Goal: Transaction & Acquisition: Subscribe to service/newsletter

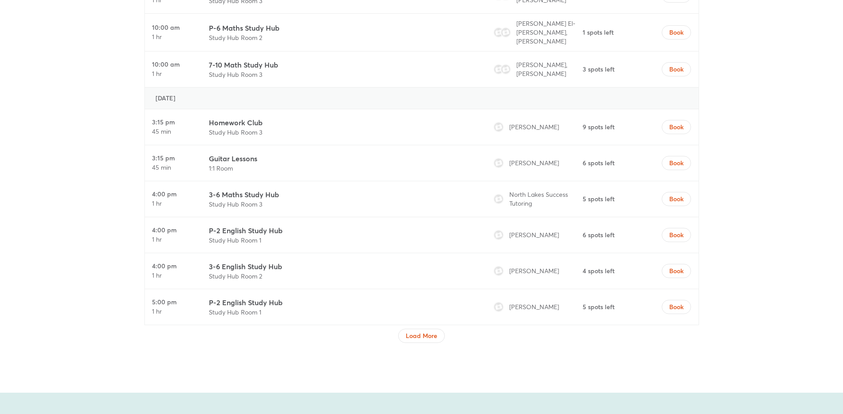
scroll to position [3154, 0]
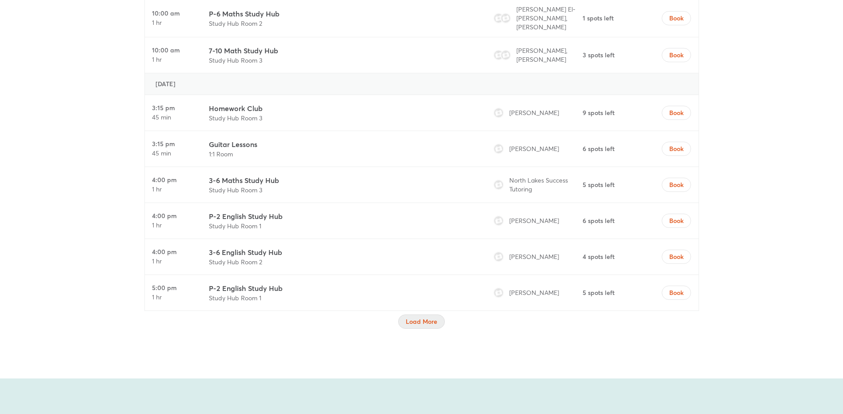
click at [416, 317] on span "Load More" at bounding box center [422, 321] width 32 height 9
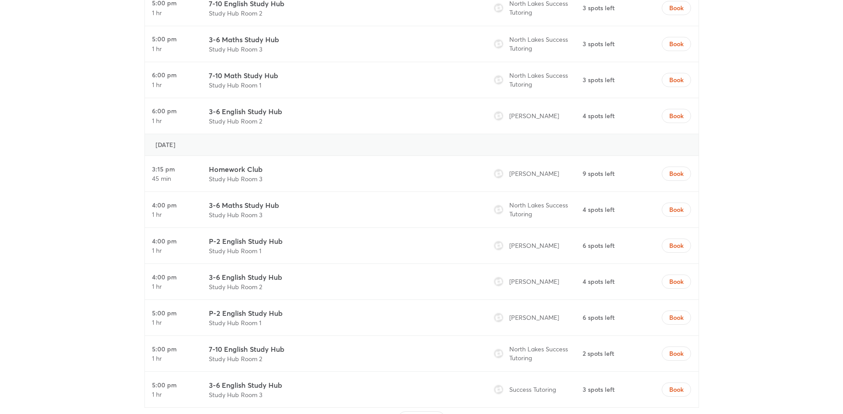
scroll to position [3865, 0]
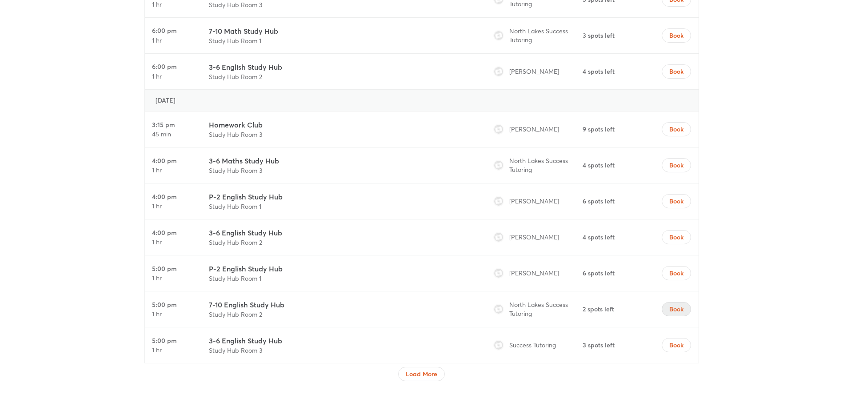
click at [672, 305] on span "Book" at bounding box center [676, 309] width 14 height 9
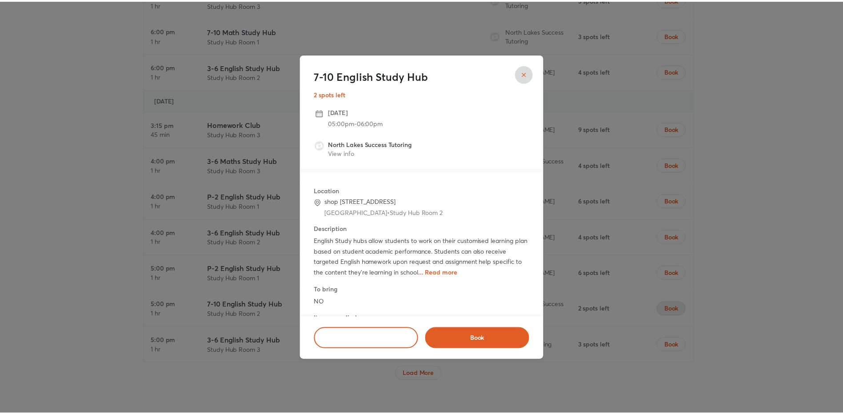
scroll to position [32, 0]
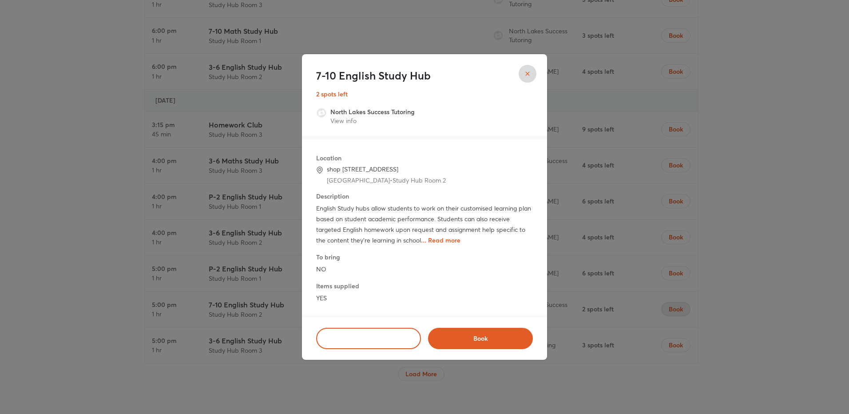
click at [442, 240] on span "... Read more" at bounding box center [441, 240] width 40 height 8
click at [524, 75] on icon "close" at bounding box center [527, 73] width 7 height 7
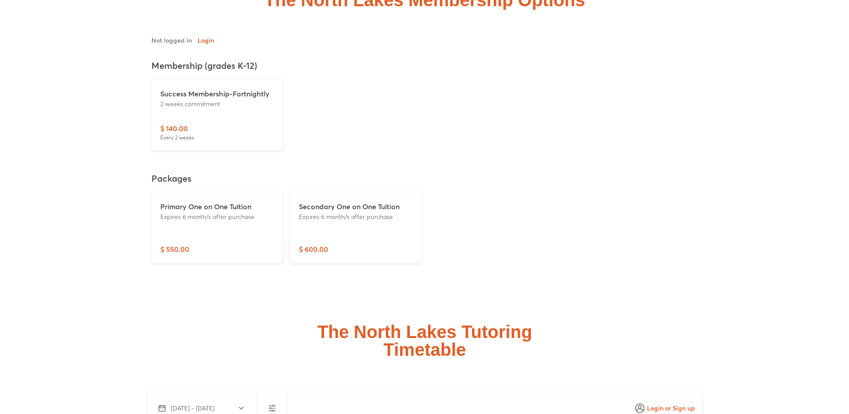
scroll to position [2221, 0]
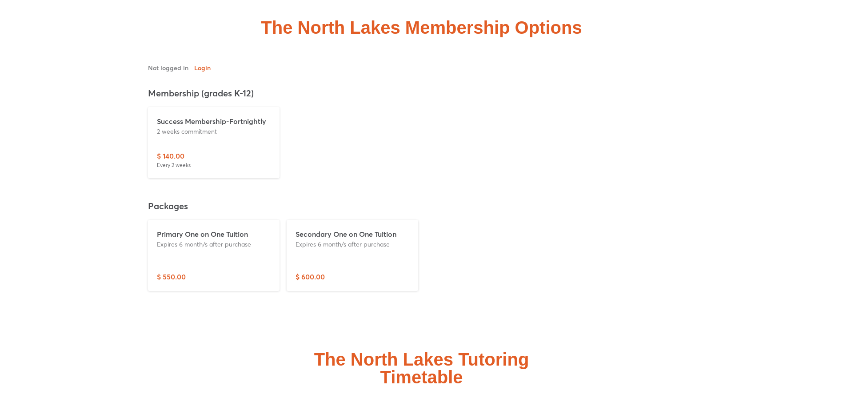
click at [188, 128] on p "2 weeks commitment" at bounding box center [214, 131] width 114 height 9
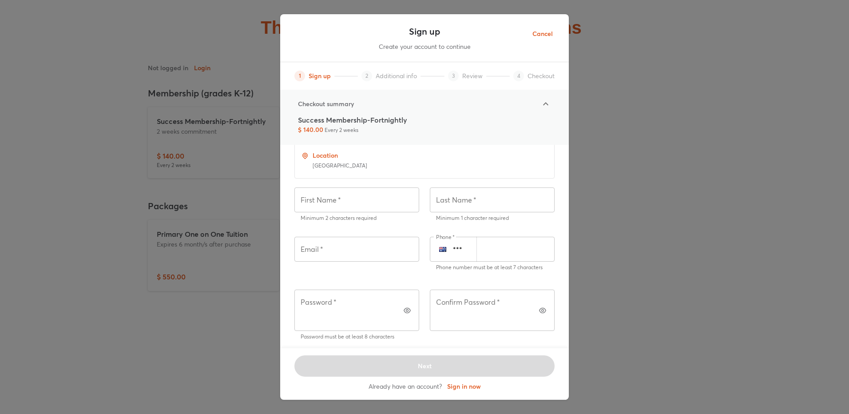
scroll to position [0, 0]
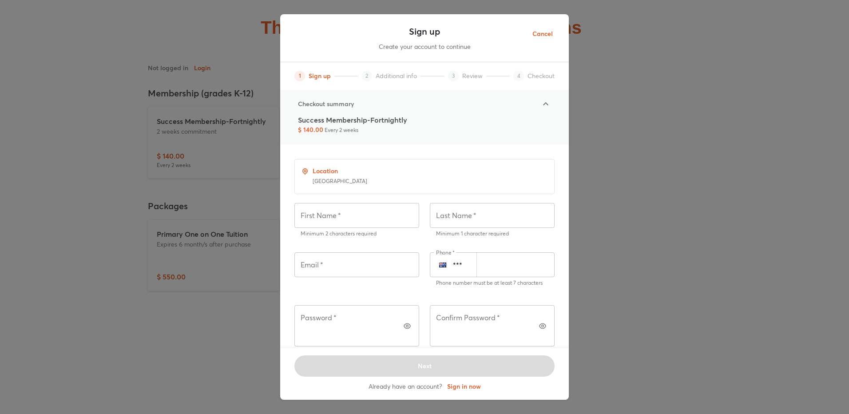
click at [550, 34] on span "Cancel" at bounding box center [543, 33] width 20 height 11
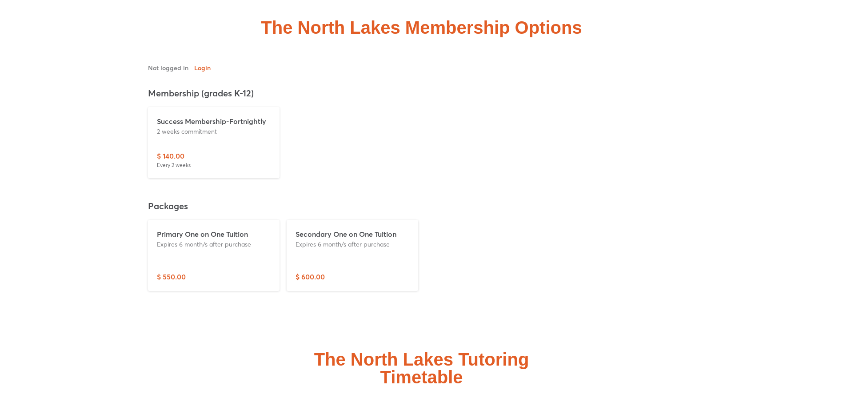
click at [359, 240] on p "Expires 6 month/s after purchase" at bounding box center [352, 243] width 114 height 9
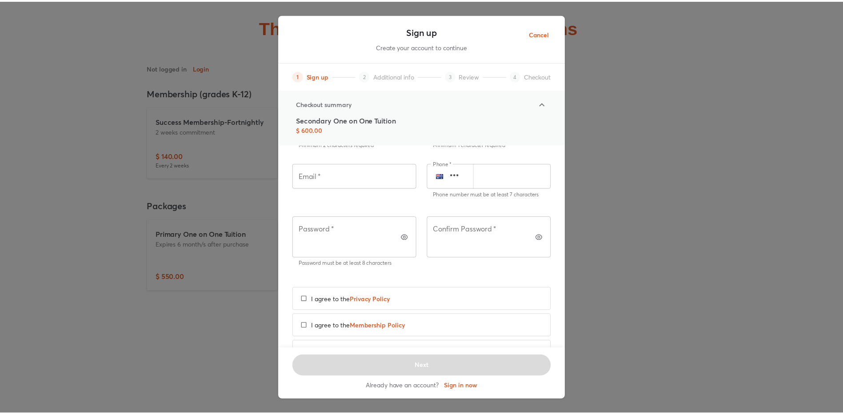
scroll to position [110, 0]
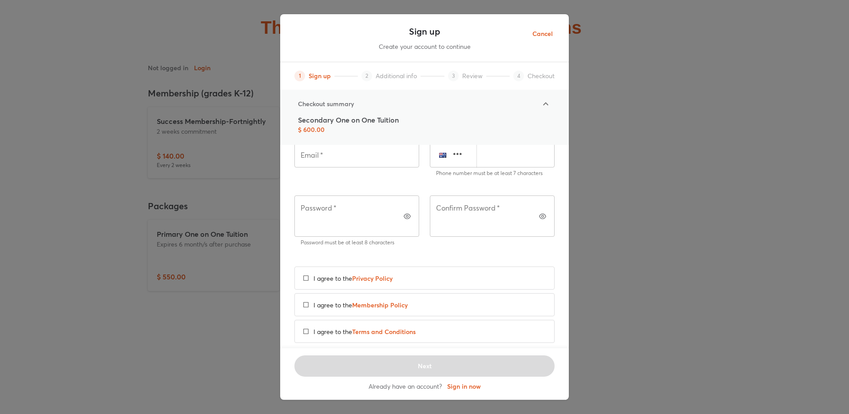
click at [184, 301] on div "Sign up Create your account to continue 1 Sign up 2 Additional info 3 Review 4 …" at bounding box center [424, 207] width 849 height 414
click at [545, 36] on span "Cancel" at bounding box center [543, 33] width 20 height 11
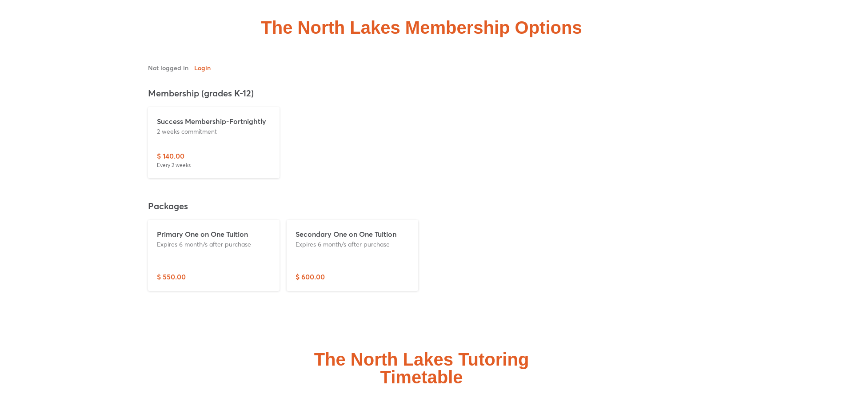
click at [318, 232] on p "Secondary One on One Tuition" at bounding box center [352, 234] width 114 height 11
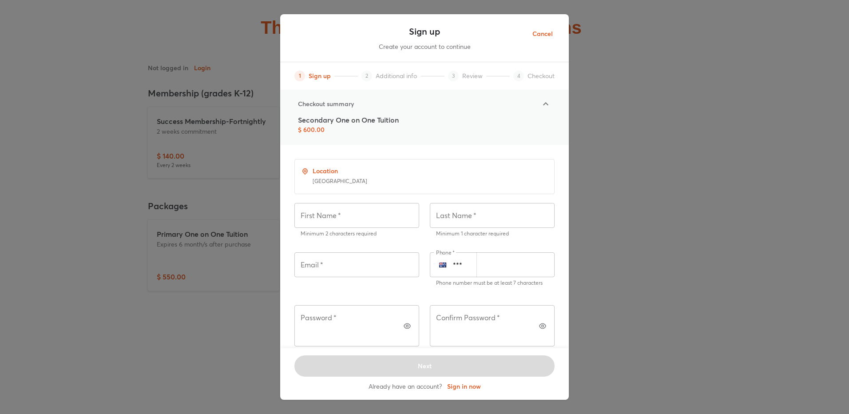
click at [538, 34] on span "Cancel" at bounding box center [543, 33] width 20 height 11
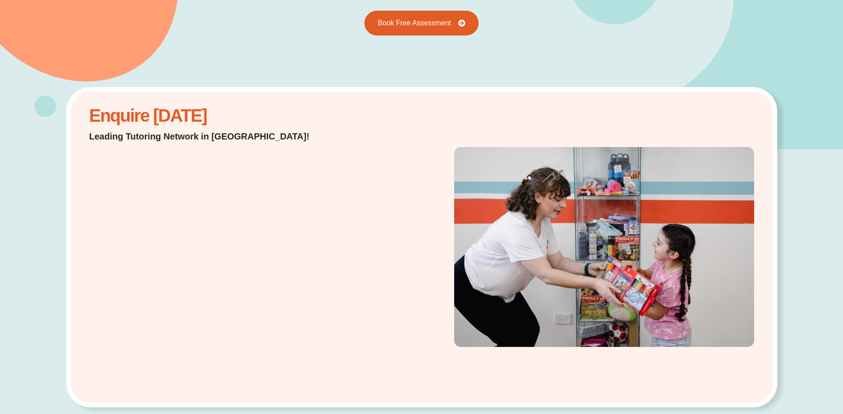
scroll to position [0, 0]
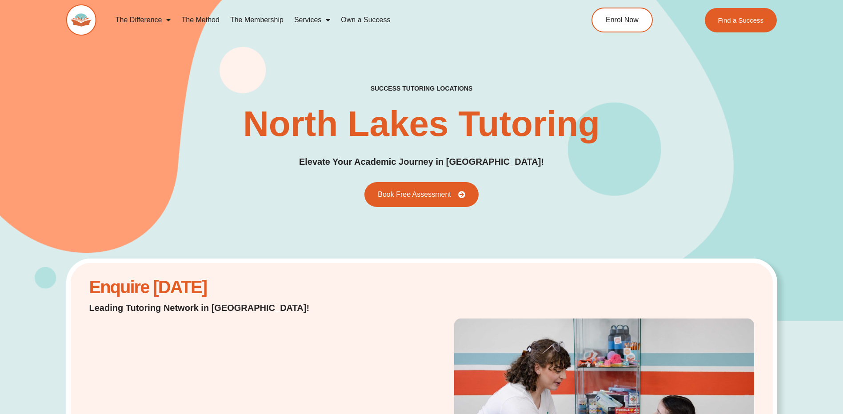
click at [330, 18] on span "Menu" at bounding box center [325, 20] width 9 height 16
click at [259, 20] on link "The Membership" at bounding box center [257, 20] width 64 height 20
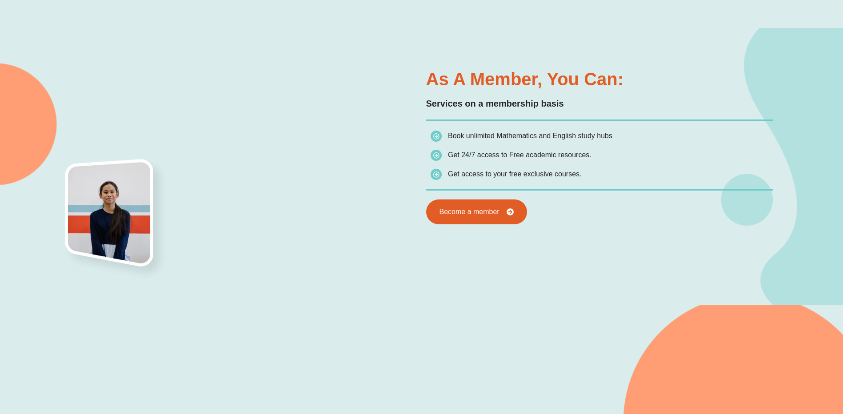
scroll to position [503, 0]
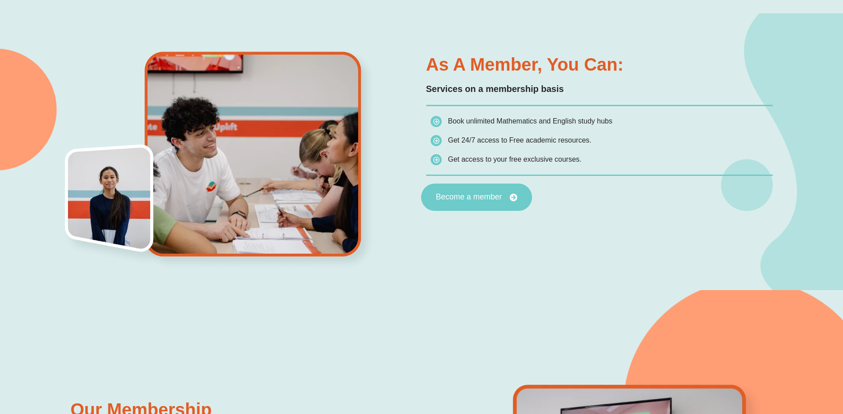
click at [470, 197] on span "Become a member" at bounding box center [468, 197] width 66 height 8
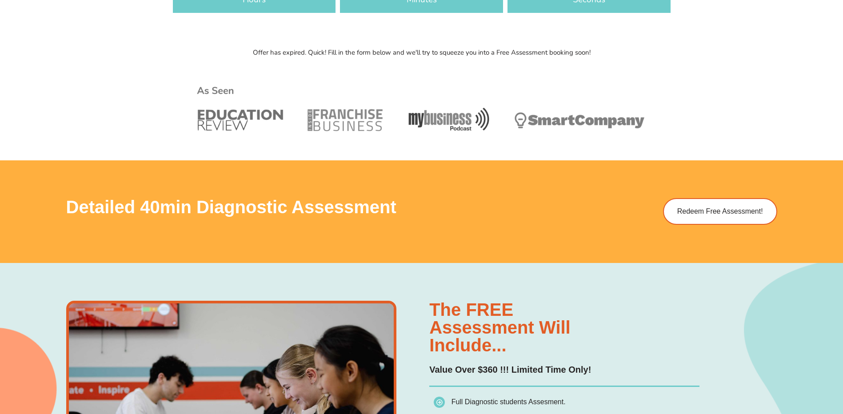
scroll to position [489, 0]
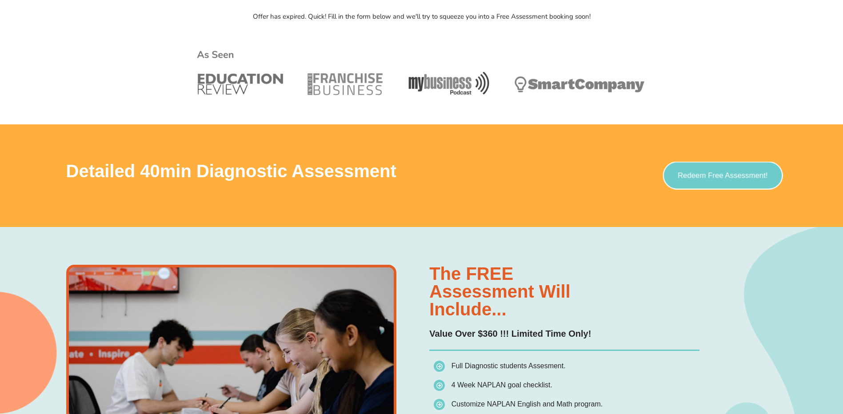
click at [714, 180] on link "Redeem Free Assessment!" at bounding box center [722, 176] width 120 height 28
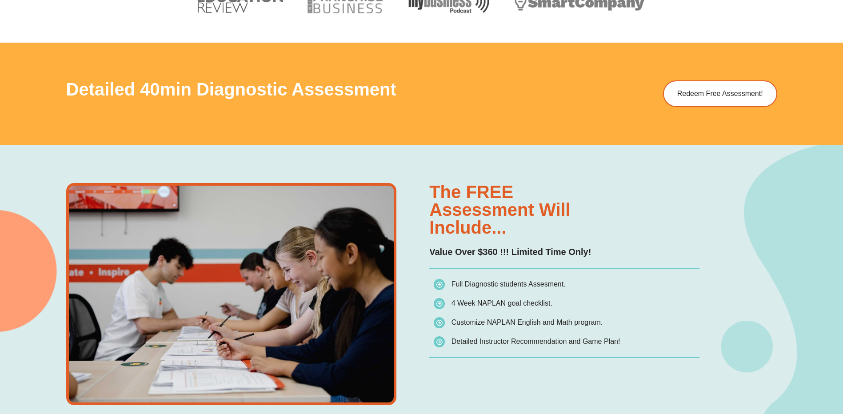
scroll to position [533, 0]
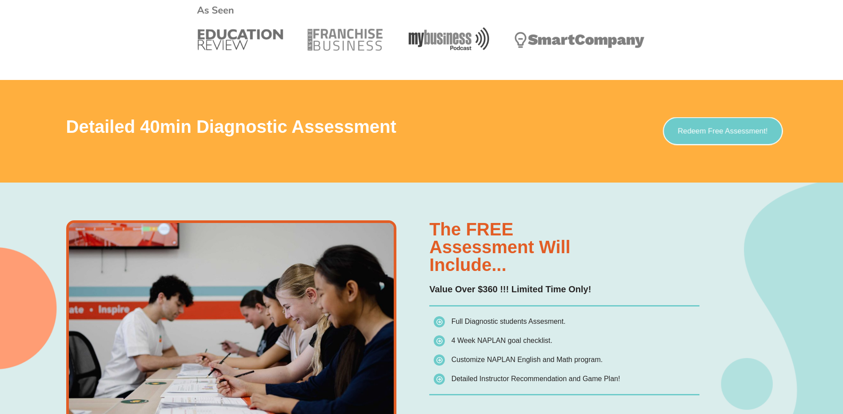
click at [693, 144] on link "Redeem Free Assessment!" at bounding box center [722, 131] width 120 height 28
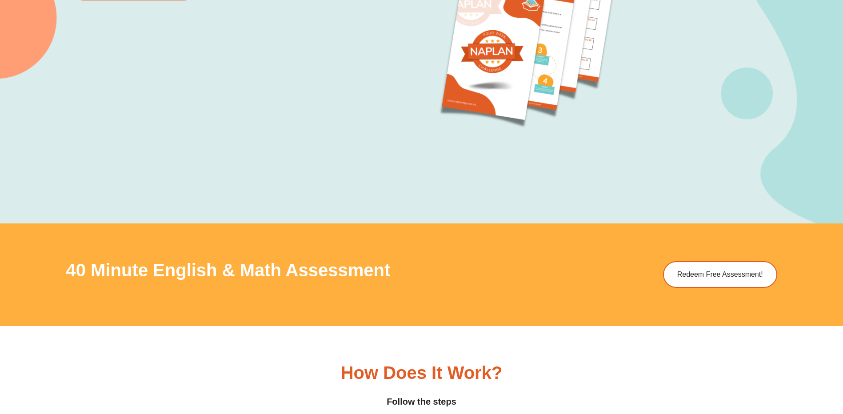
scroll to position [1200, 0]
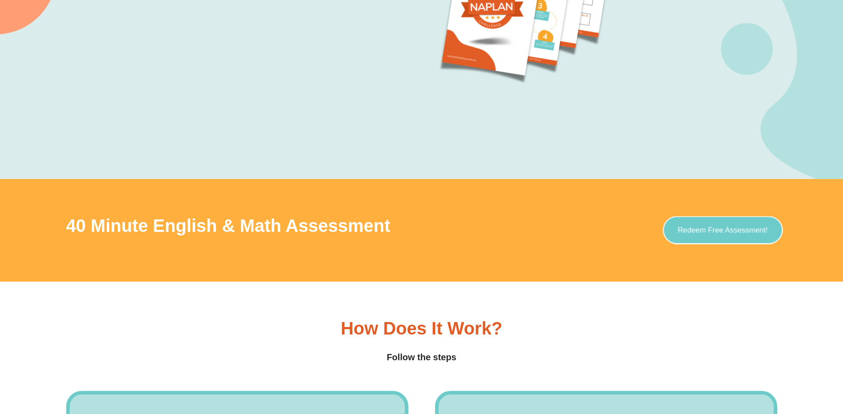
click at [690, 227] on span "Redeem Free Assessment!" at bounding box center [723, 231] width 90 height 8
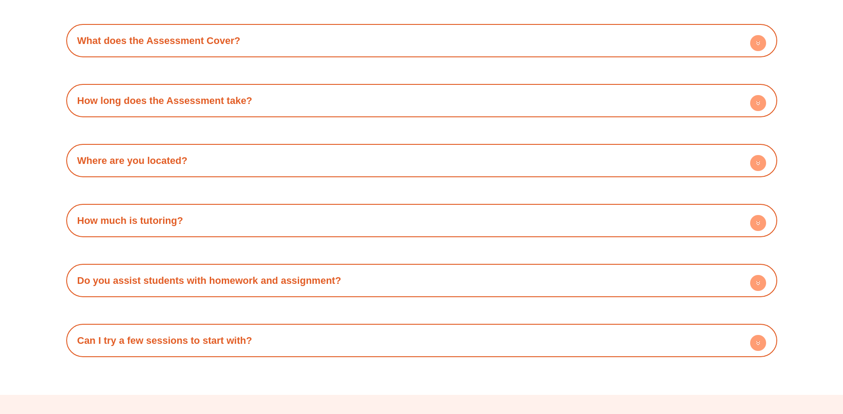
scroll to position [2888, 0]
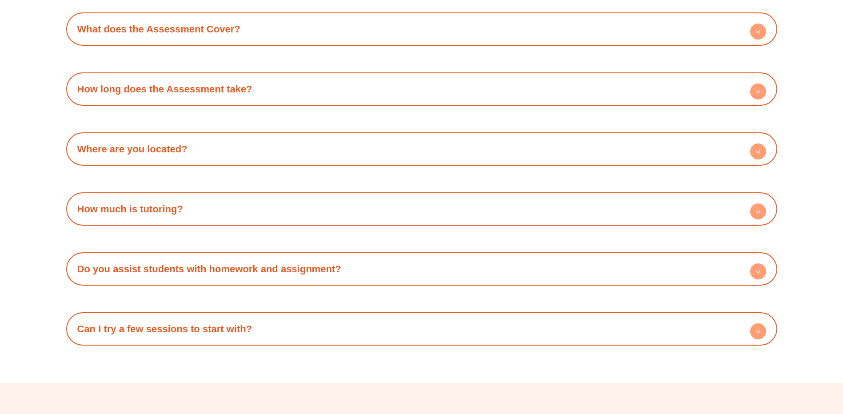
click at [459, 202] on div "How much is tutoring?" at bounding box center [422, 209] width 702 height 24
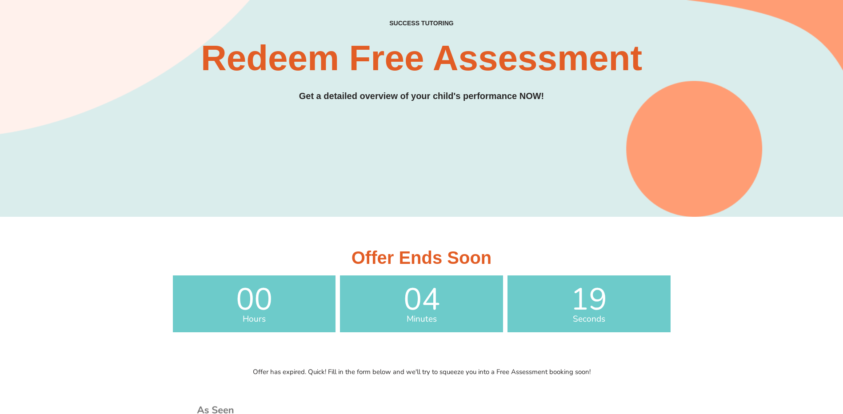
scroll to position [0, 0]
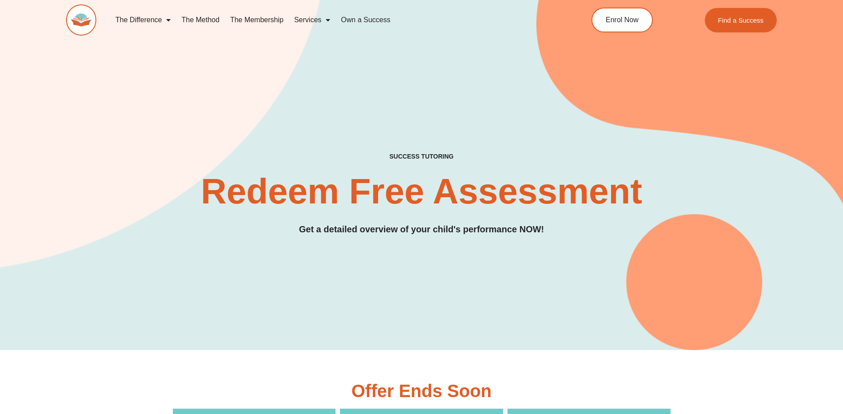
click at [259, 19] on link "The Membership" at bounding box center [257, 20] width 64 height 20
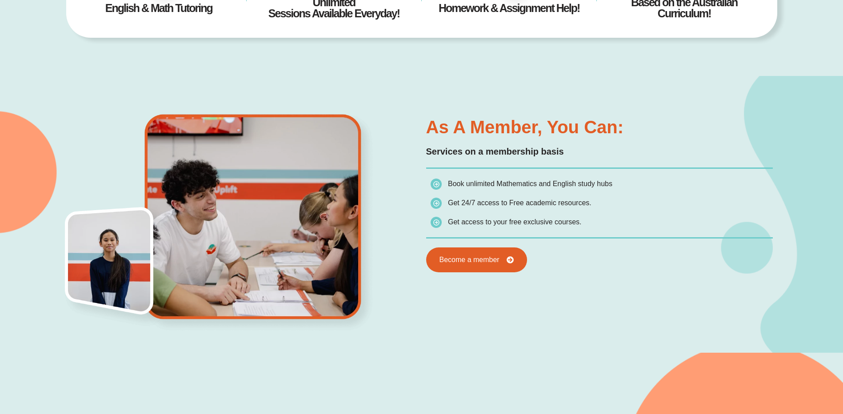
scroll to position [444, 0]
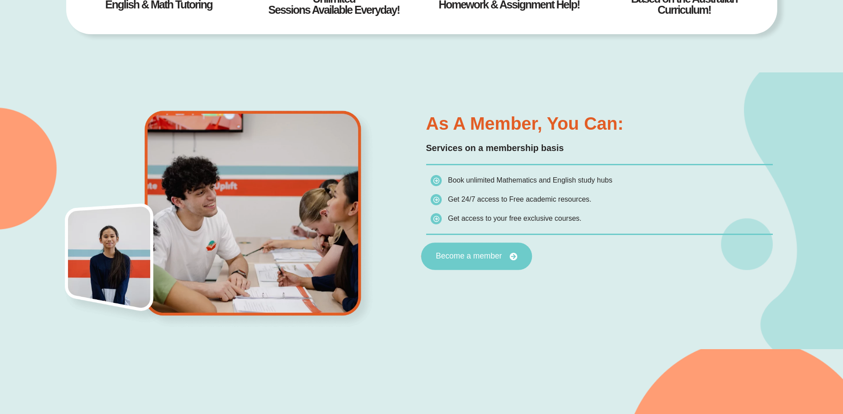
click at [475, 264] on link "Become a member" at bounding box center [476, 257] width 111 height 28
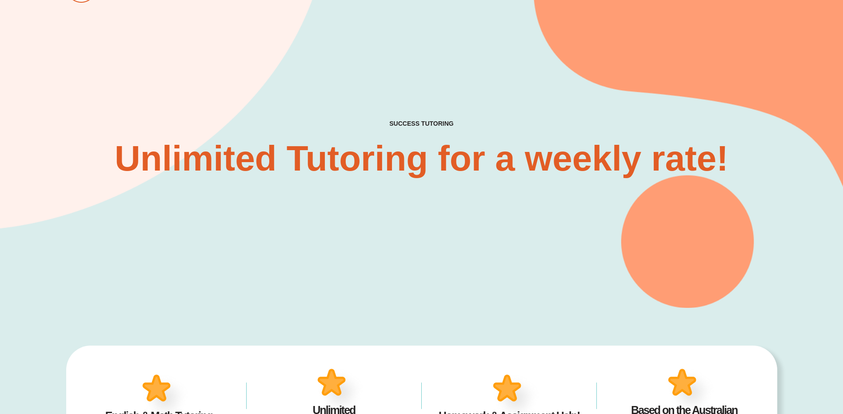
scroll to position [0, 0]
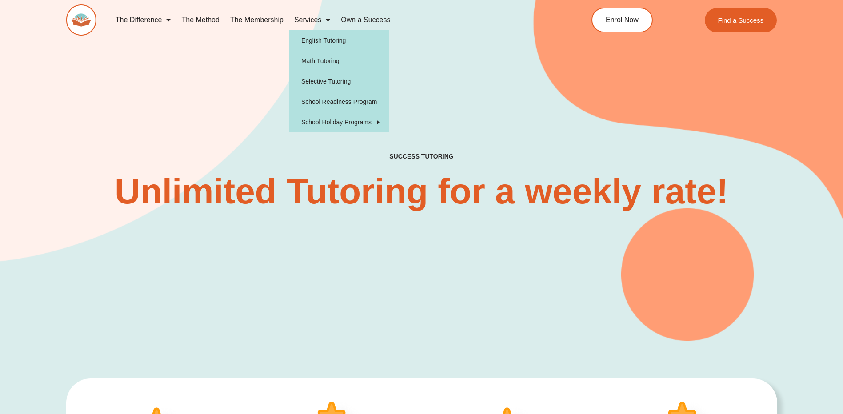
click at [326, 23] on span "Menu" at bounding box center [325, 20] width 9 height 16
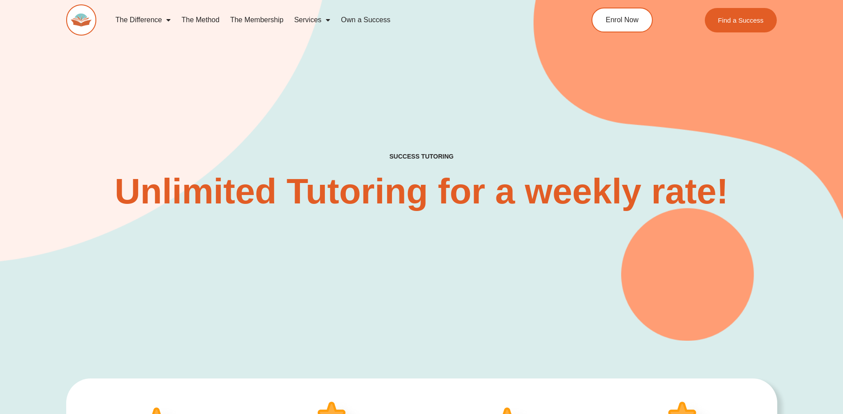
click at [326, 21] on span "Menu" at bounding box center [325, 20] width 9 height 16
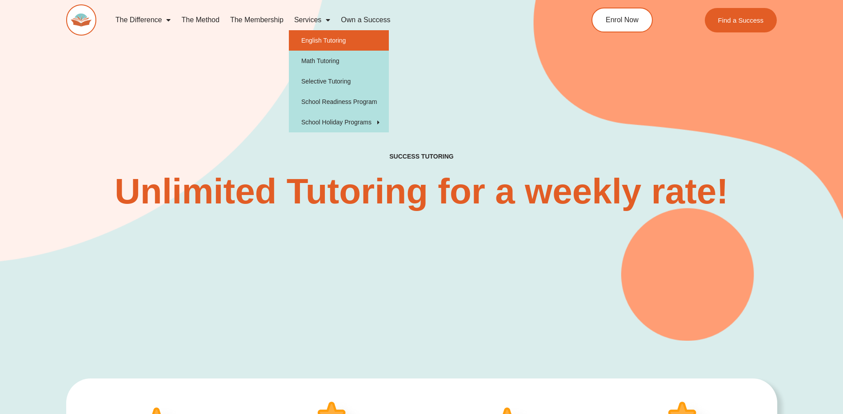
click at [328, 36] on link "English Tutoring" at bounding box center [339, 40] width 100 height 20
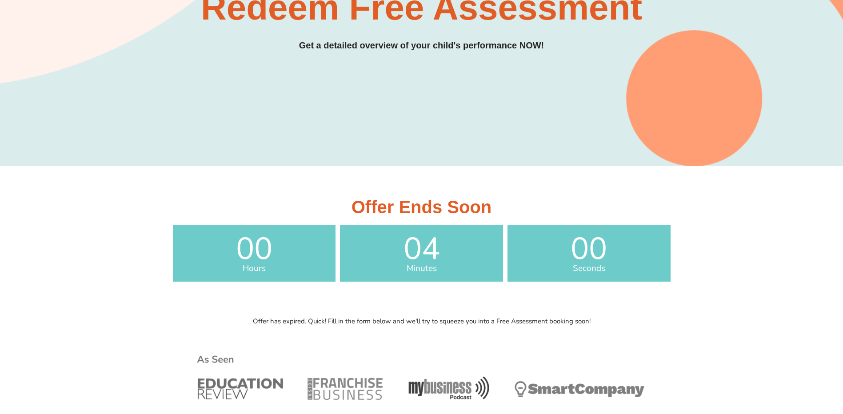
scroll to position [178, 0]
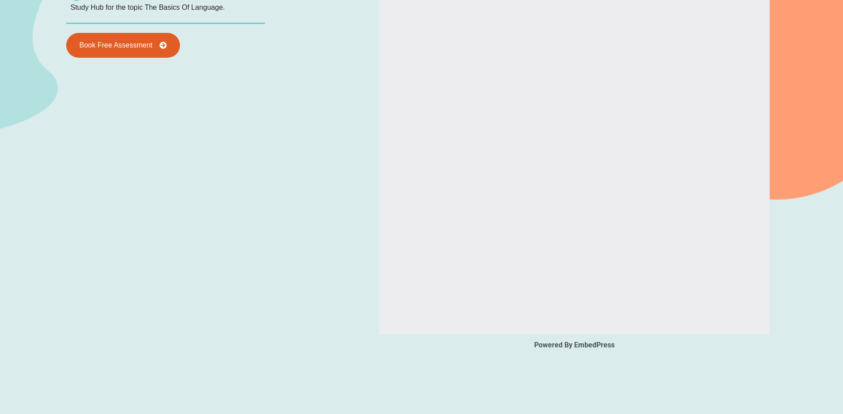
scroll to position [1200, 0]
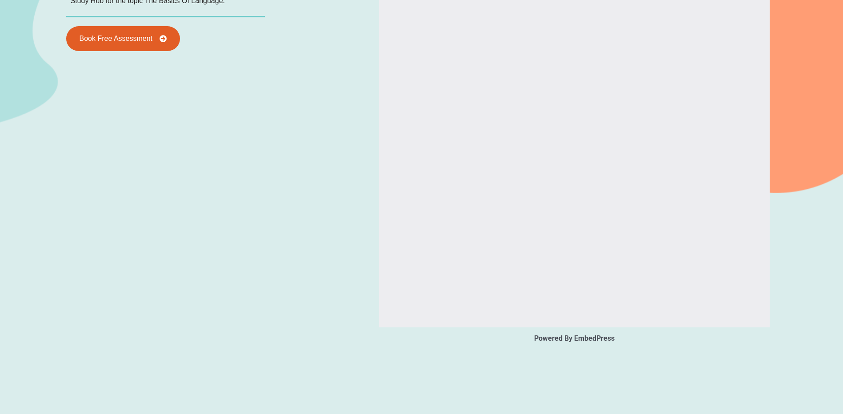
type input "*"
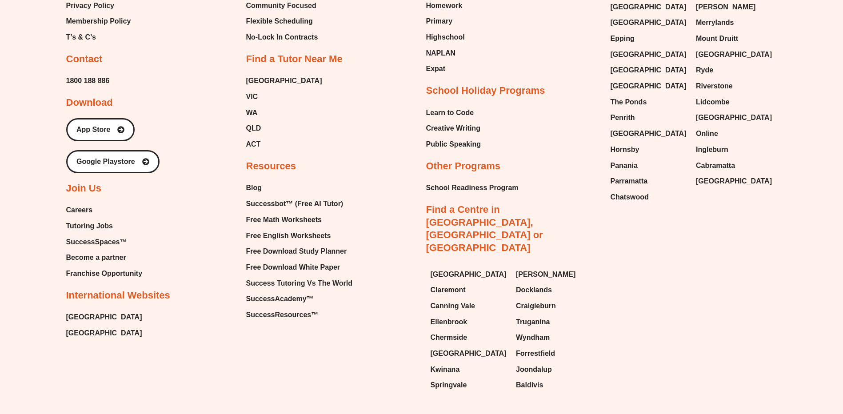
scroll to position [3821, 0]
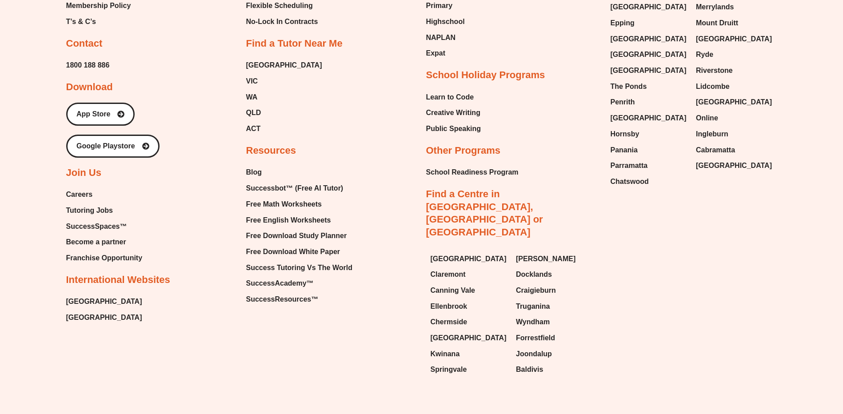
click at [81, 191] on span "Careers" at bounding box center [79, 194] width 27 height 13
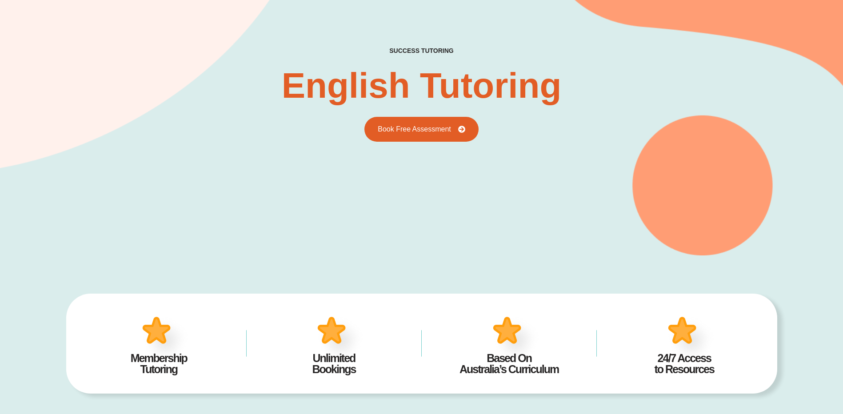
scroll to position [0, 0]
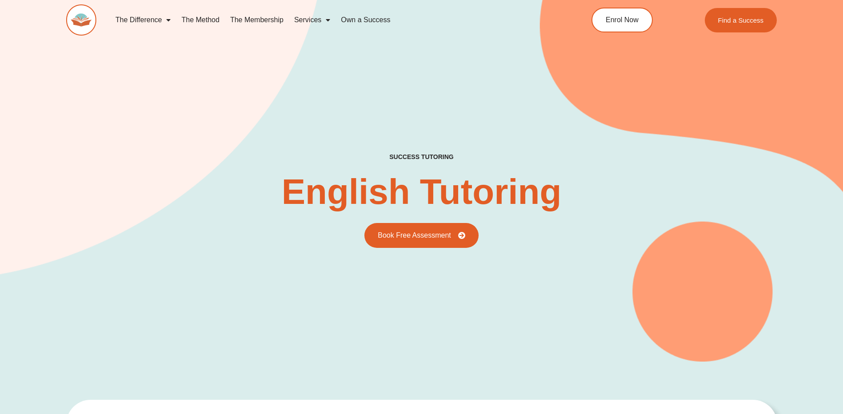
click at [160, 20] on link "The Difference" at bounding box center [143, 20] width 66 height 20
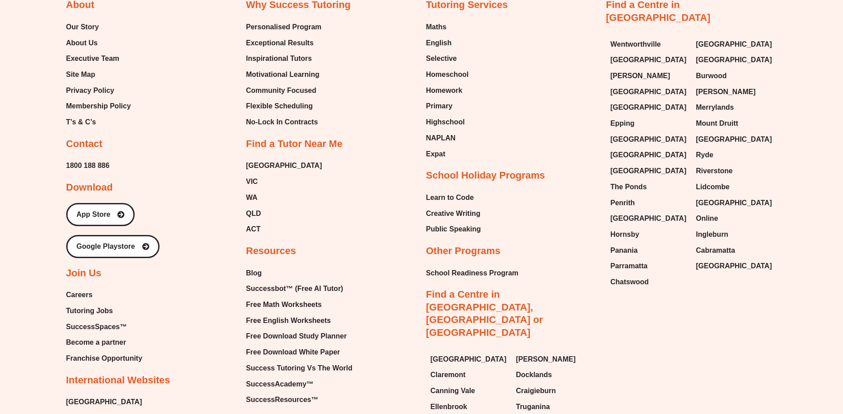
scroll to position [2742, 0]
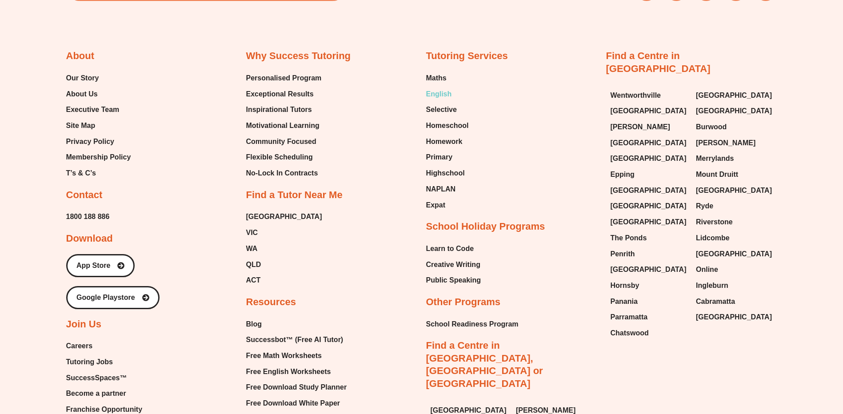
click at [444, 99] on span "English" at bounding box center [439, 94] width 26 height 13
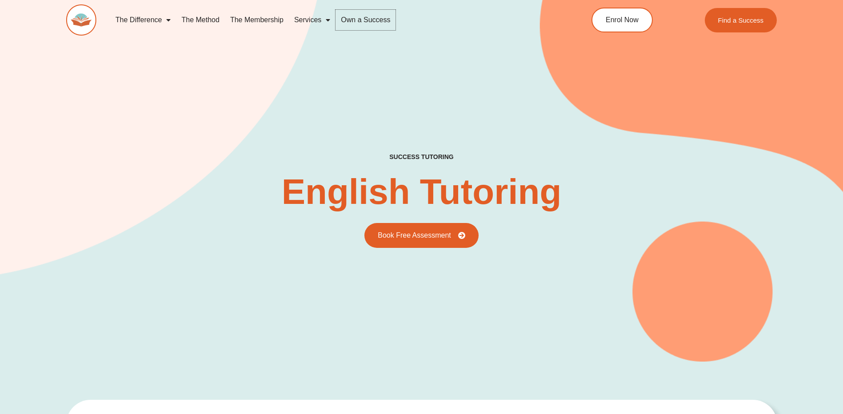
click at [366, 17] on link "Own a Success" at bounding box center [365, 20] width 60 height 20
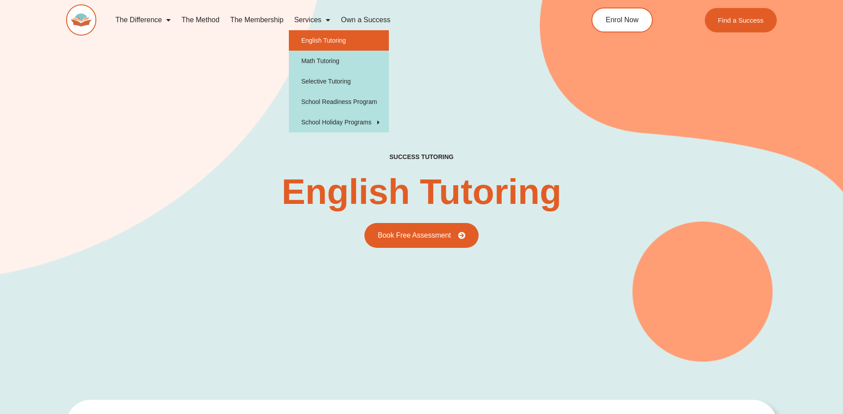
click at [318, 20] on link "Services" at bounding box center [312, 20] width 47 height 20
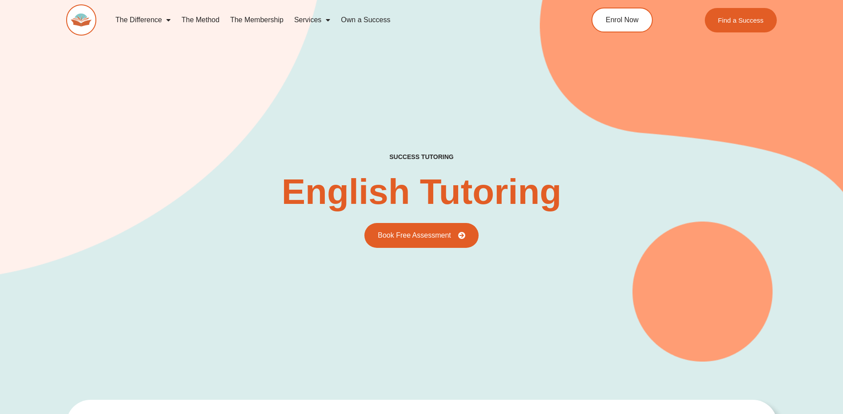
click at [263, 17] on link "The Membership" at bounding box center [257, 20] width 64 height 20
click at [266, 19] on link "The Membership" at bounding box center [257, 20] width 64 height 20
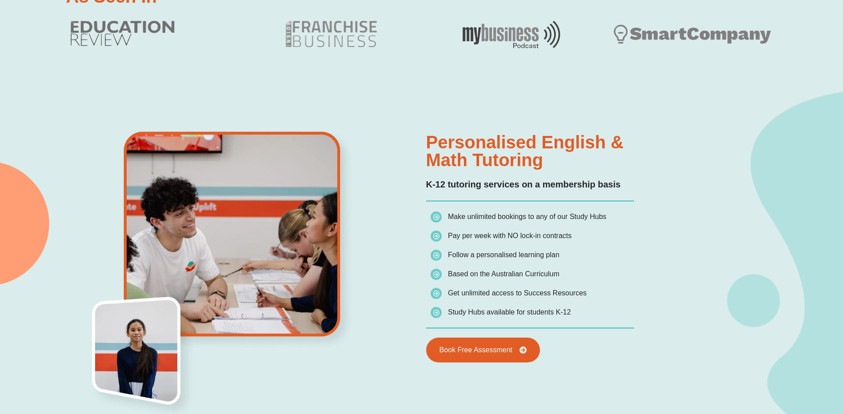
scroll to position [622, 0]
